Goal: Use online tool/utility: Utilize a website feature to perform a specific function

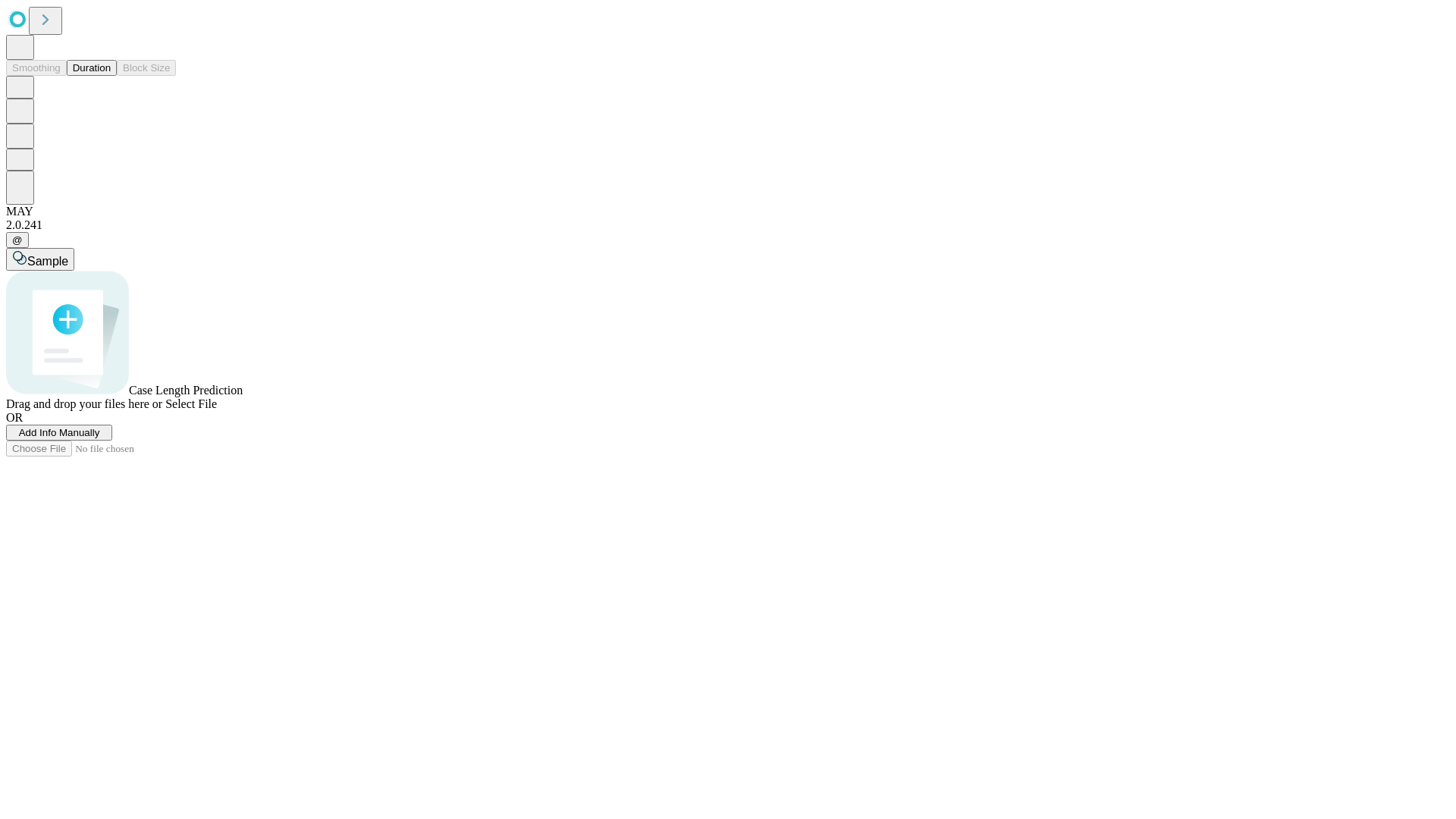
click at [110, 76] on button "Duration" at bounding box center [92, 68] width 50 height 16
click at [217, 411] on span "Select File" at bounding box center [191, 404] width 51 height 13
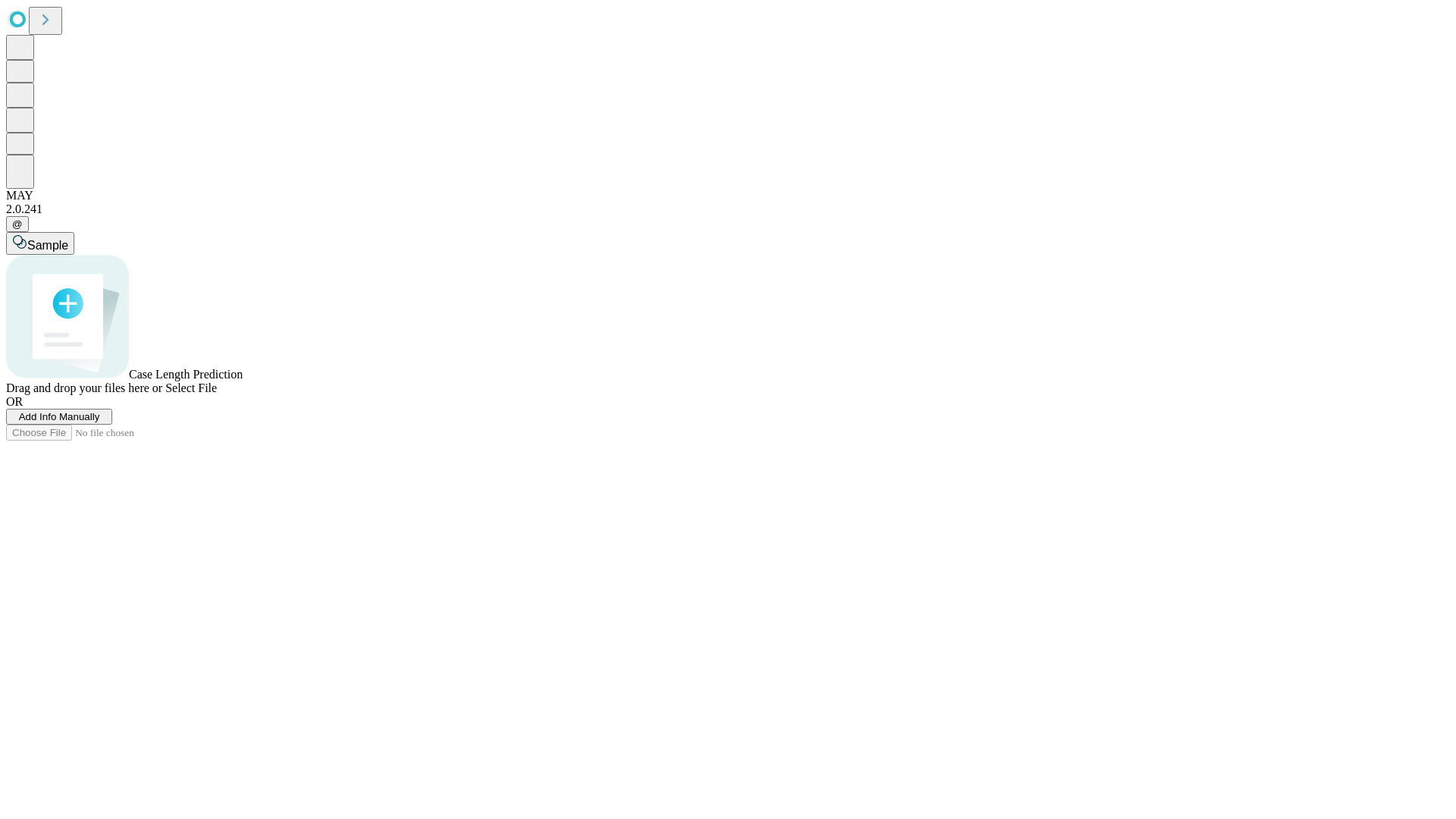
click at [217, 394] on span "Select File" at bounding box center [191, 388] width 51 height 13
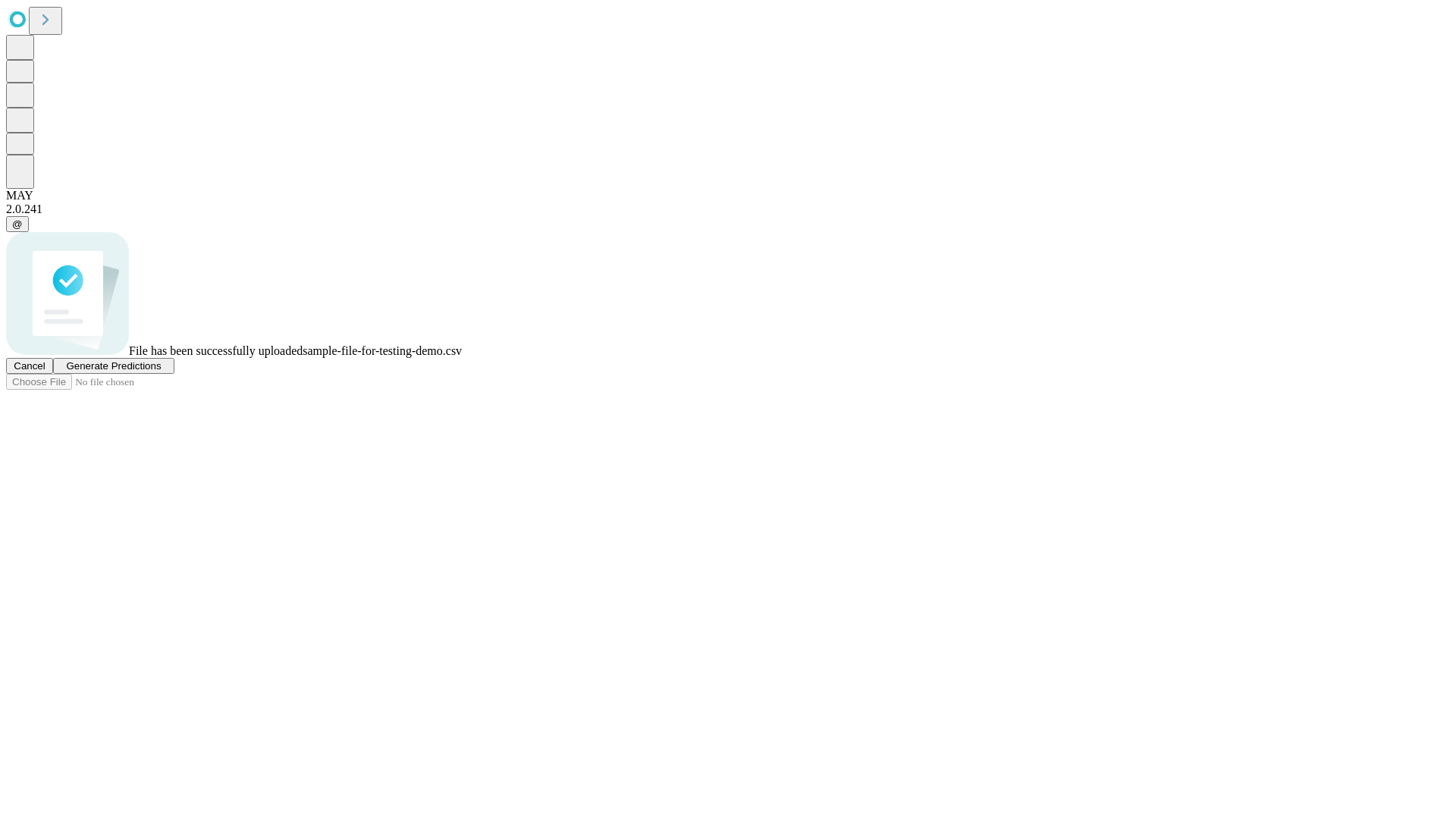
click at [161, 372] on span "Generate Predictions" at bounding box center [114, 366] width 95 height 12
